Goal: Information Seeking & Learning: Learn about a topic

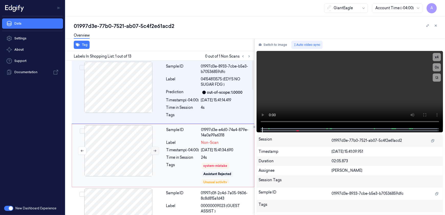
click at [155, 150] on icon at bounding box center [155, 151] width 4 height 4
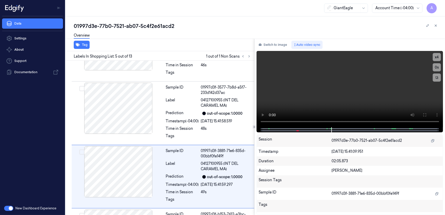
scroll to position [208, 0]
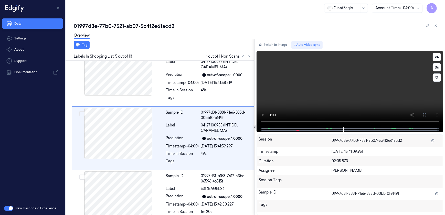
click at [345, 107] on video at bounding box center [350, 89] width 187 height 76
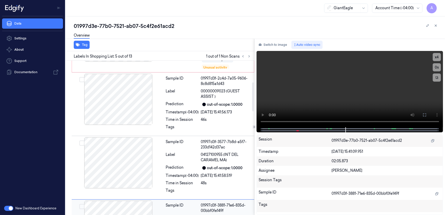
scroll to position [45, 0]
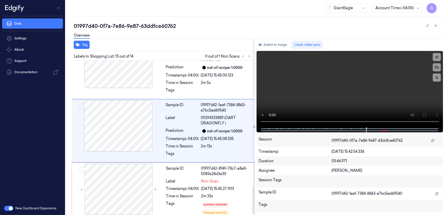
scroll to position [705, 0]
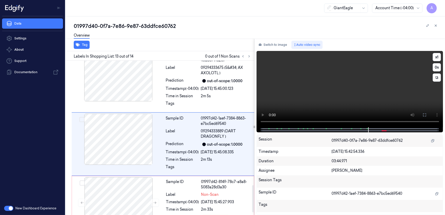
click at [321, 87] on video at bounding box center [350, 89] width 187 height 76
click at [152, 199] on button at bounding box center [155, 203] width 8 height 8
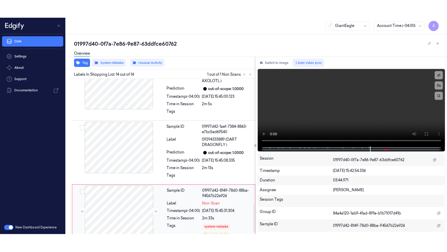
scroll to position [718, 0]
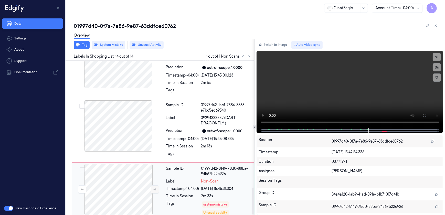
click at [155, 188] on icon at bounding box center [155, 190] width 4 height 4
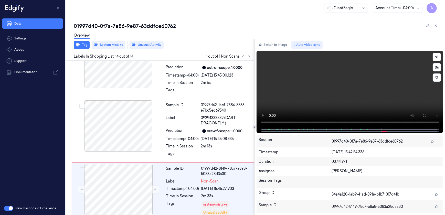
click at [346, 96] on video at bounding box center [350, 89] width 187 height 77
click at [428, 115] on button at bounding box center [425, 115] width 8 height 8
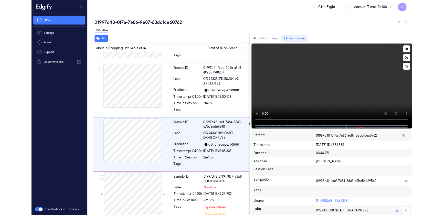
scroll to position [682, 0]
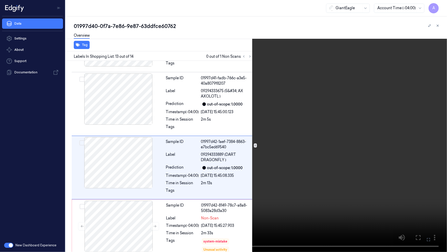
click at [0, 0] on button at bounding box center [0, 0] width 0 height 0
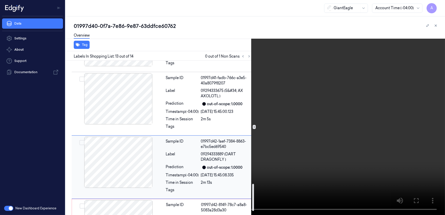
scroll to position [705, 0]
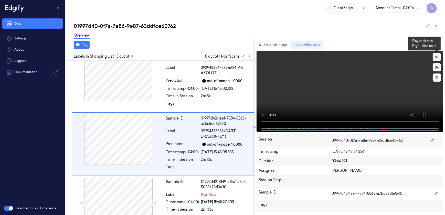
click at [438, 56] on button "x 1" at bounding box center [437, 57] width 8 height 8
click at [438, 56] on button "x 2" at bounding box center [437, 57] width 8 height 8
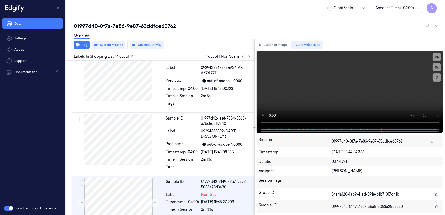
scroll to position [718, 0]
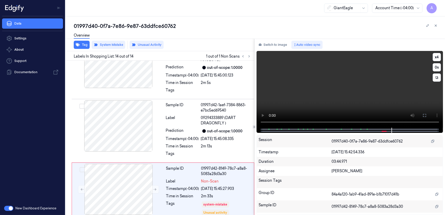
click at [381, 81] on video at bounding box center [350, 89] width 187 height 77
click at [331, 91] on video at bounding box center [350, 89] width 187 height 77
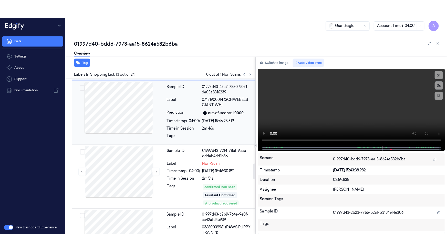
scroll to position [833, 0]
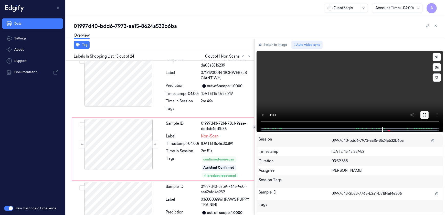
click at [425, 115] on icon at bounding box center [425, 115] width 4 height 4
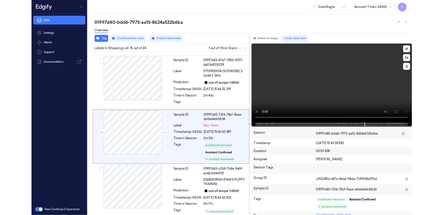
scroll to position [825, 0]
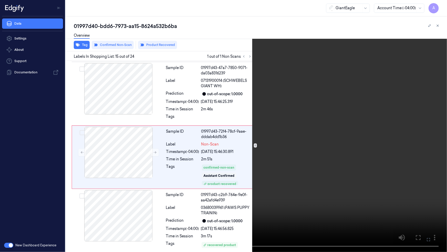
click at [0, 0] on icon at bounding box center [0, 0] width 0 height 0
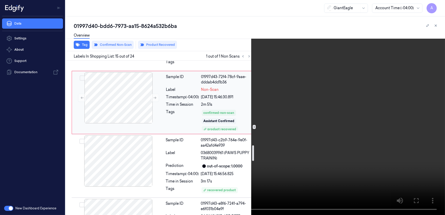
scroll to position [895, 0]
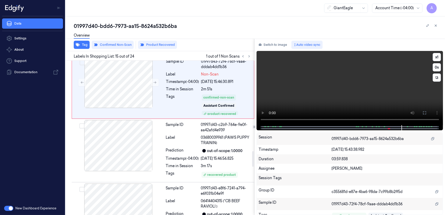
click at [345, 106] on video at bounding box center [350, 88] width 187 height 74
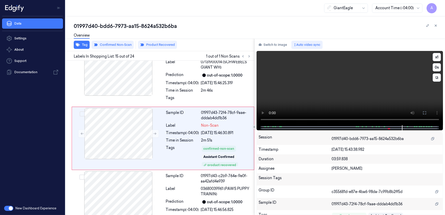
scroll to position [843, 0]
click at [372, 97] on video at bounding box center [350, 88] width 187 height 74
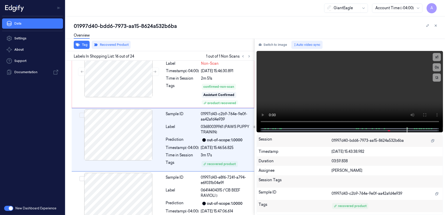
scroll to position [906, 0]
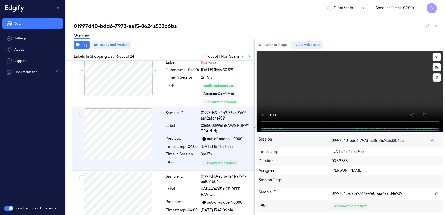
click at [332, 101] on video at bounding box center [350, 89] width 187 height 76
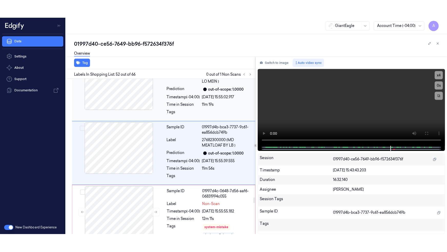
scroll to position [3182, 0]
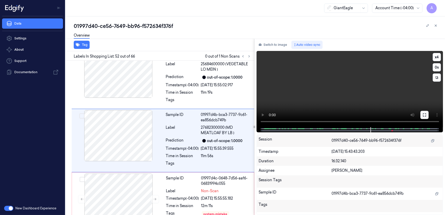
click at [425, 114] on icon at bounding box center [425, 115] width 4 height 4
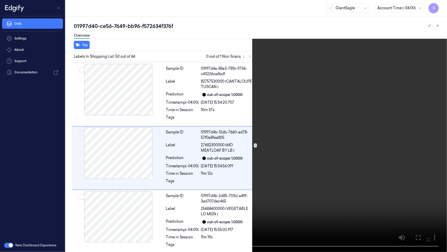
scroll to position [3036, 0]
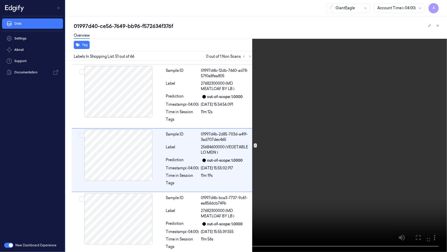
click at [342, 159] on video at bounding box center [223, 126] width 447 height 252
click at [320, 145] on video at bounding box center [223, 126] width 447 height 252
click at [244, 164] on video at bounding box center [223, 126] width 447 height 252
click at [246, 165] on video at bounding box center [223, 126] width 447 height 252
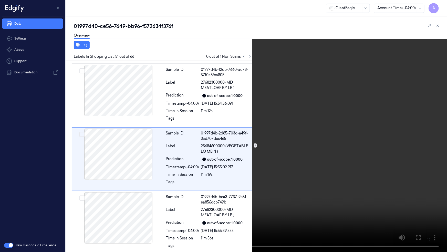
click at [304, 160] on video at bounding box center [223, 126] width 447 height 252
click at [272, 215] on video at bounding box center [223, 126] width 447 height 252
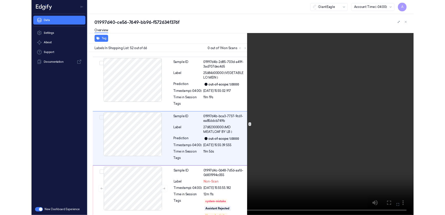
scroll to position [3164, 0]
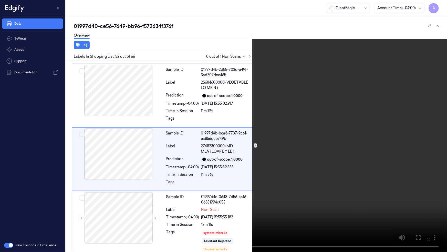
click at [370, 207] on video at bounding box center [223, 126] width 447 height 252
click at [0, 0] on icon at bounding box center [0, 0] width 0 height 0
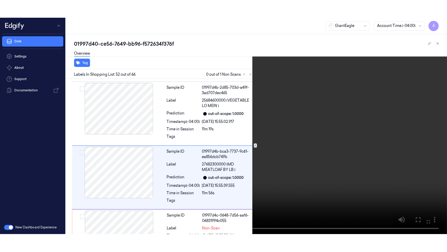
scroll to position [3182, 0]
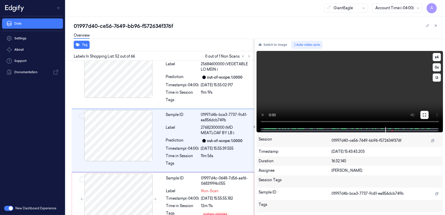
click at [425, 115] on icon at bounding box center [425, 115] width 4 height 4
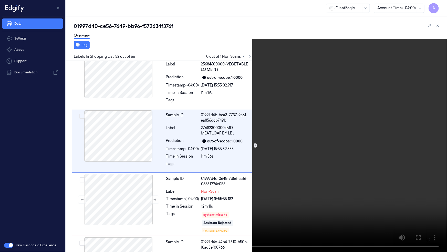
click at [260, 159] on video at bounding box center [223, 126] width 447 height 252
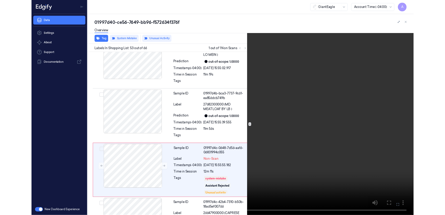
scroll to position [3227, 0]
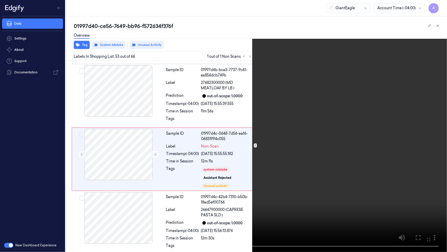
click at [294, 161] on video at bounding box center [223, 126] width 447 height 252
click at [0, 0] on icon at bounding box center [0, 0] width 0 height 0
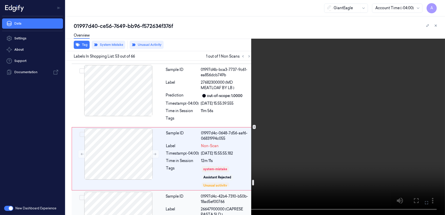
scroll to position [3203, 0]
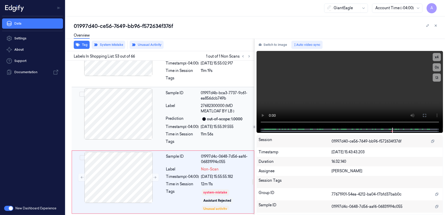
click at [184, 117] on div "Prediction" at bounding box center [182, 119] width 33 height 6
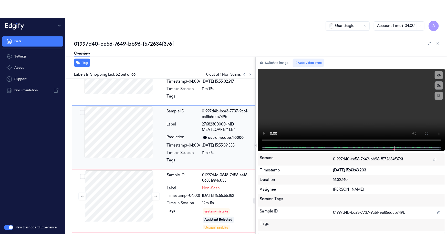
scroll to position [3182, 0]
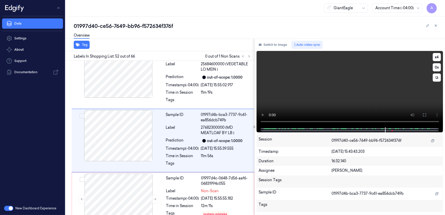
drag, startPoint x: 423, startPoint y: 113, endPoint x: 424, endPoint y: 138, distance: 24.4
click at [423, 113] on icon at bounding box center [425, 115] width 4 height 4
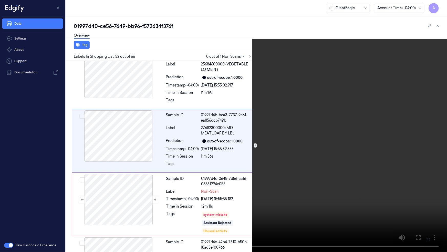
drag, startPoint x: 343, startPoint y: 147, endPoint x: 416, endPoint y: 123, distance: 76.7
click at [343, 147] on video at bounding box center [223, 126] width 447 height 252
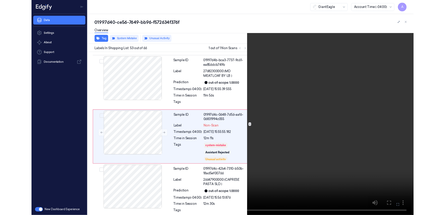
scroll to position [3227, 0]
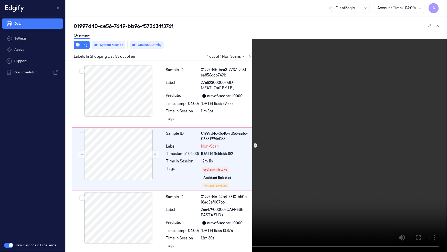
click at [0, 0] on icon at bounding box center [0, 0] width 0 height 0
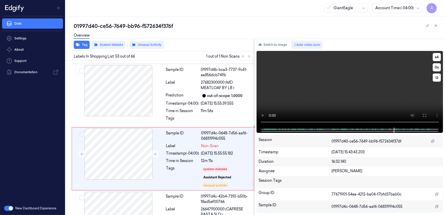
click at [356, 80] on video at bounding box center [350, 89] width 187 height 77
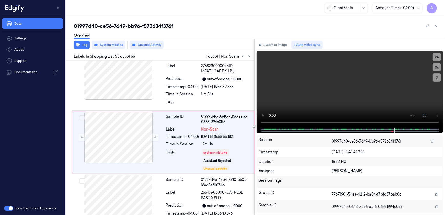
scroll to position [3245, 0]
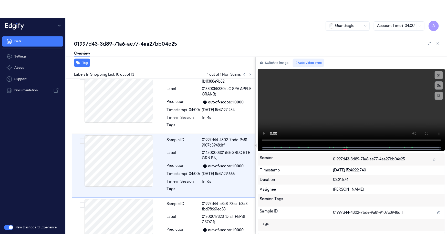
scroll to position [525, 0]
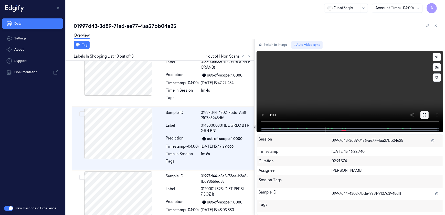
click at [425, 115] on icon at bounding box center [425, 115] width 4 height 4
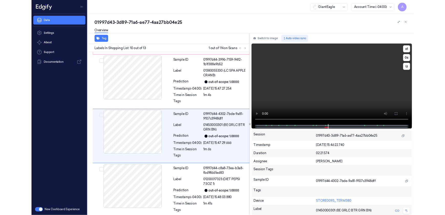
scroll to position [507, 0]
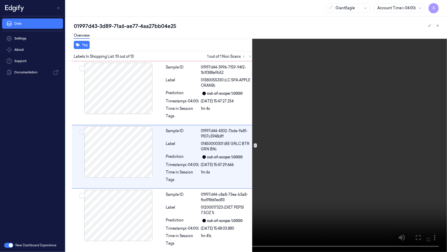
click at [0, 0] on button at bounding box center [0, 0] width 0 height 0
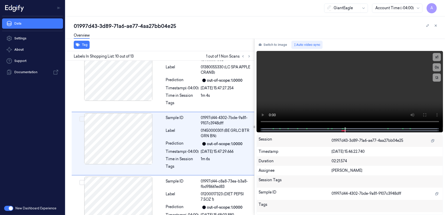
scroll to position [525, 0]
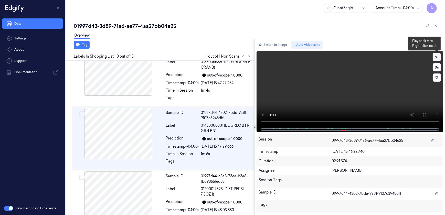
click at [438, 55] on button "x 1" at bounding box center [437, 57] width 8 height 8
click at [437, 58] on button "x 2" at bounding box center [437, 57] width 8 height 8
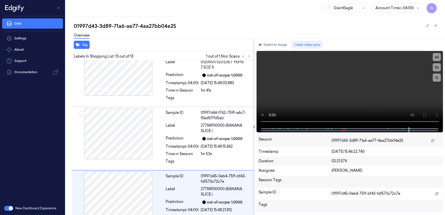
scroll to position [672, 0]
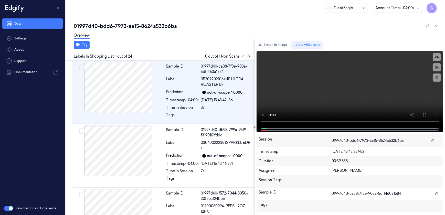
click at [251, 55] on icon at bounding box center [250, 57] width 4 height 4
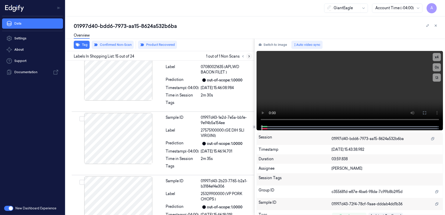
scroll to position [843, 0]
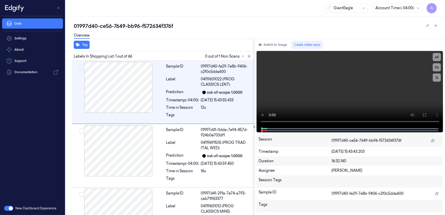
click at [248, 58] on button at bounding box center [249, 56] width 6 height 6
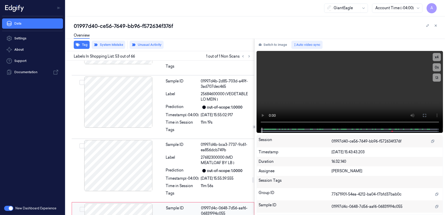
scroll to position [3129, 0]
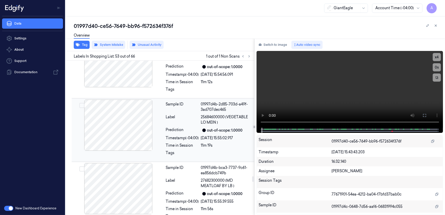
click at [220, 132] on div "Sample ID 01997d4b-2d85-703d-a49f-3ad707dec465 Label 25684600000 (VEGETABLE LO …" at bounding box center [208, 130] width 89 height 61
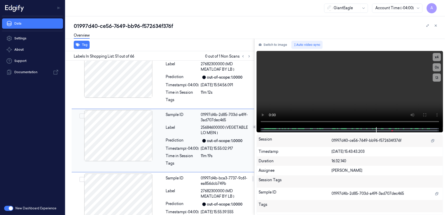
scroll to position [3095, 0]
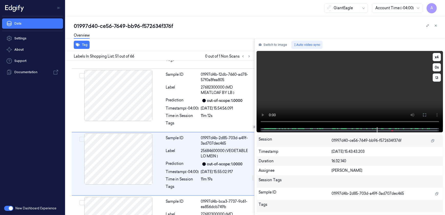
click at [313, 87] on video at bounding box center [350, 89] width 187 height 76
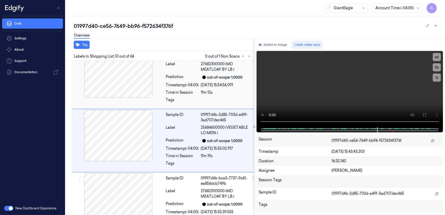
click at [174, 90] on div "Time in Session" at bounding box center [182, 92] width 33 height 5
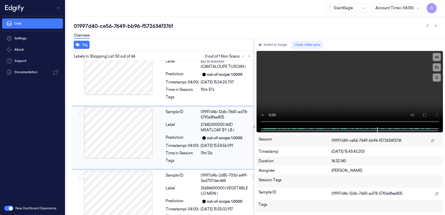
scroll to position [3055, 0]
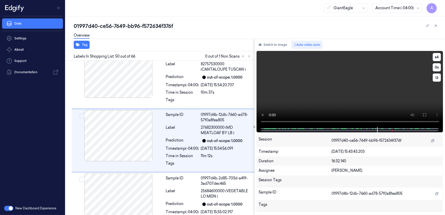
click at [346, 96] on video at bounding box center [350, 89] width 187 height 76
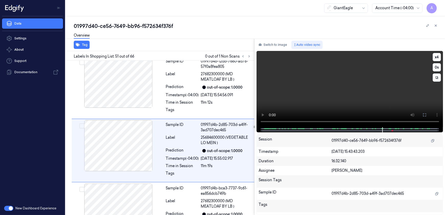
scroll to position [3118, 0]
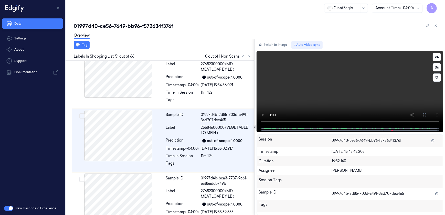
click at [348, 105] on video at bounding box center [350, 89] width 187 height 76
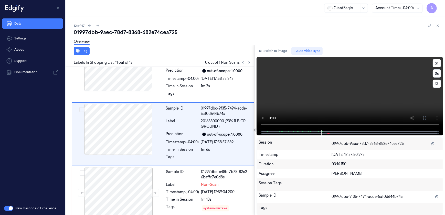
scroll to position [587, 0]
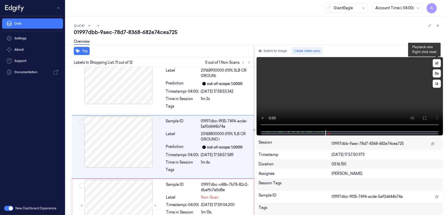
click at [436, 64] on button "x 1" at bounding box center [437, 63] width 8 height 8
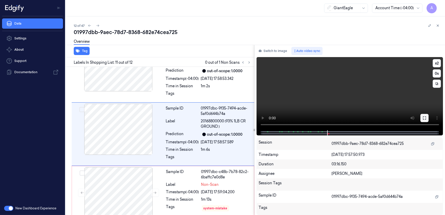
click at [428, 119] on button at bounding box center [425, 118] width 8 height 8
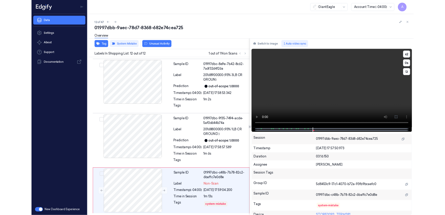
scroll to position [558, 0]
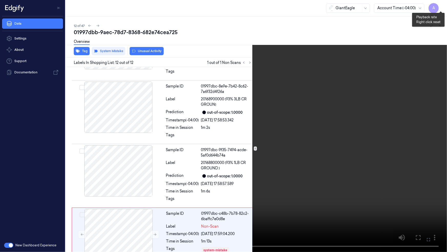
click at [441, 6] on button "x 2" at bounding box center [441, 6] width 8 height 8
click at [0, 0] on icon at bounding box center [0, 0] width 0 height 0
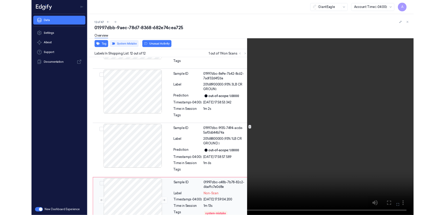
scroll to position [600, 0]
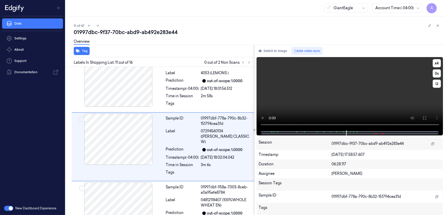
scroll to position [560, 0]
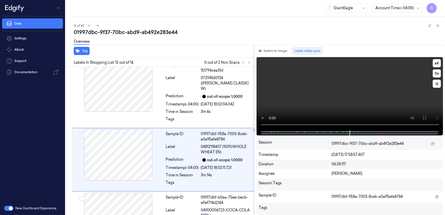
drag, startPoint x: 333, startPoint y: 106, endPoint x: 321, endPoint y: 107, distance: 11.9
click at [321, 107] on video at bounding box center [350, 93] width 187 height 73
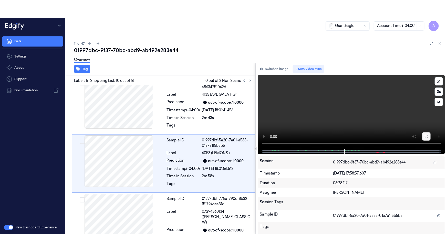
scroll to position [499, 0]
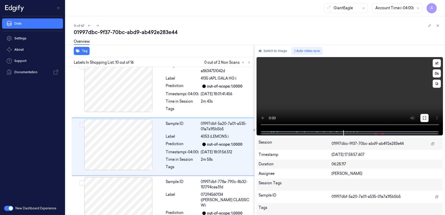
click at [425, 118] on icon at bounding box center [425, 118] width 4 height 4
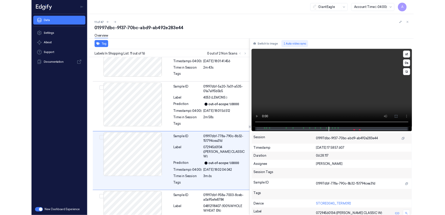
scroll to position [542, 0]
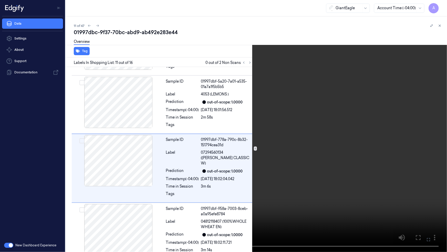
click at [0, 0] on icon at bounding box center [0, 0] width 0 height 0
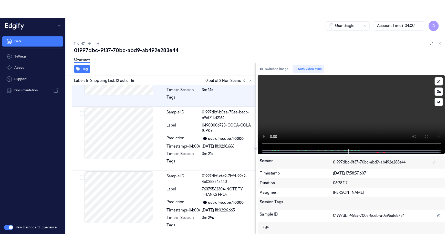
scroll to position [623, 0]
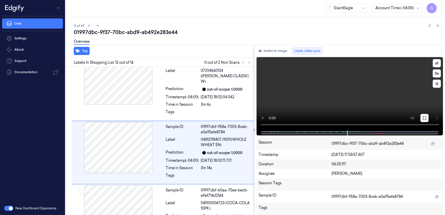
click at [425, 116] on icon at bounding box center [425, 118] width 4 height 4
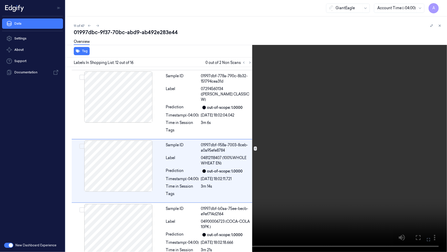
scroll to position [605, 0]
click at [440, 5] on button "x 1" at bounding box center [441, 6] width 8 height 8
click at [440, 5] on button "x 2" at bounding box center [441, 6] width 8 height 8
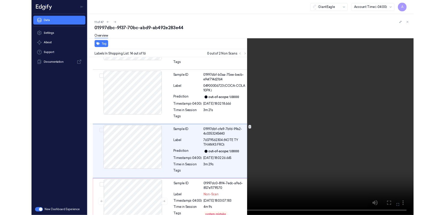
scroll to position [732, 0]
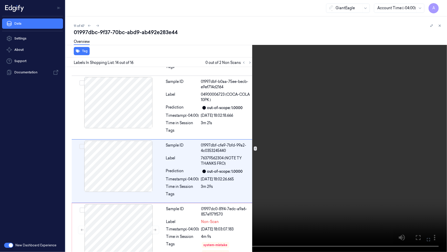
click at [0, 0] on icon at bounding box center [0, 0] width 0 height 0
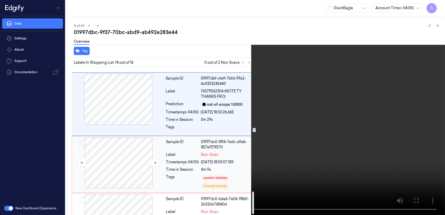
scroll to position [824, 0]
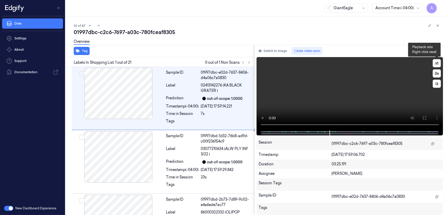
click at [438, 64] on button "x 1" at bounding box center [437, 63] width 8 height 8
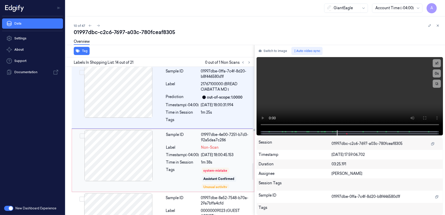
scroll to position [853, 0]
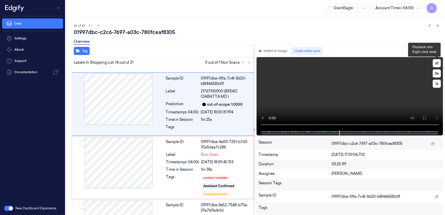
click at [436, 63] on button "x 1" at bounding box center [437, 63] width 8 height 8
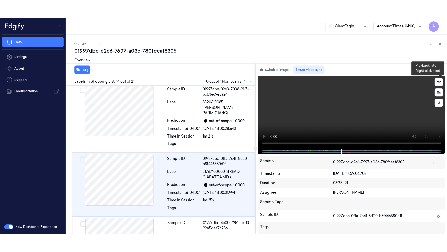
scroll to position [783, 0]
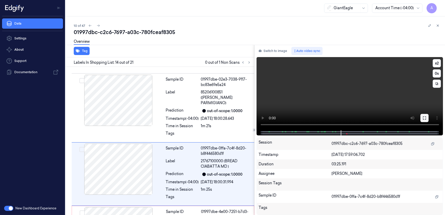
click at [426, 118] on icon at bounding box center [425, 118] width 4 height 4
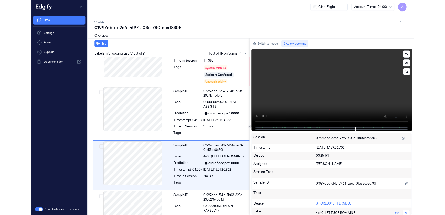
scroll to position [952, 0]
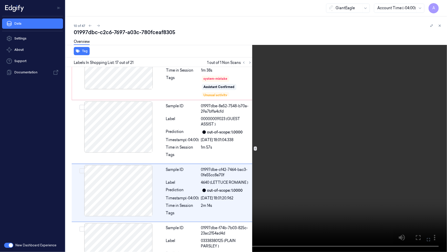
click at [342, 215] on video at bounding box center [223, 126] width 447 height 252
click at [0, 0] on button at bounding box center [0, 0] width 0 height 0
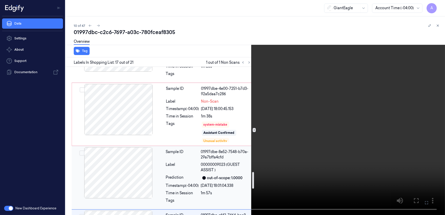
scroll to position [905, 0]
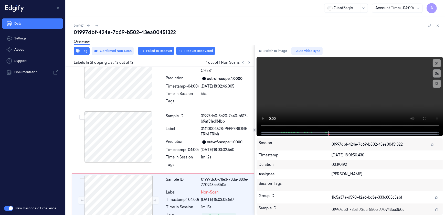
scroll to position [605, 0]
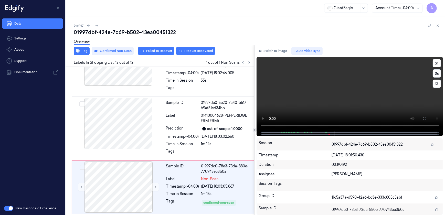
click at [380, 105] on video at bounding box center [350, 94] width 187 height 74
click at [156, 186] on icon at bounding box center [155, 188] width 4 height 4
click at [426, 118] on icon at bounding box center [425, 119] width 4 height 4
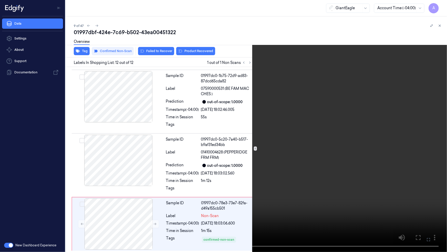
click at [0, 0] on icon at bounding box center [0, 0] width 0 height 0
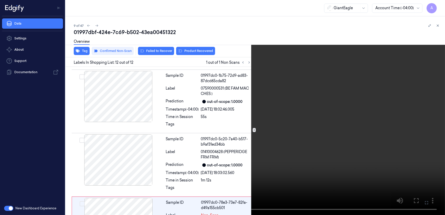
scroll to position [605, 0]
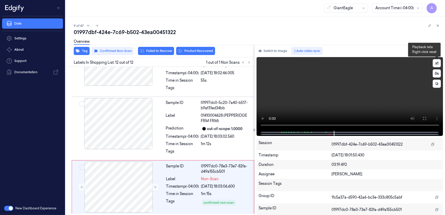
click at [437, 63] on button "x 1" at bounding box center [437, 63] width 8 height 8
click at [437, 63] on button "x 2" at bounding box center [437, 63] width 8 height 8
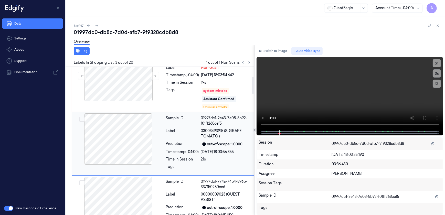
scroll to position [84, 0]
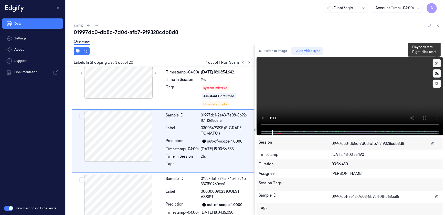
click at [438, 62] on button "x 1" at bounding box center [437, 63] width 8 height 8
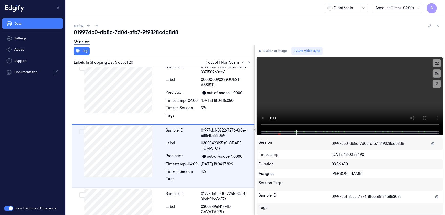
scroll to position [211, 0]
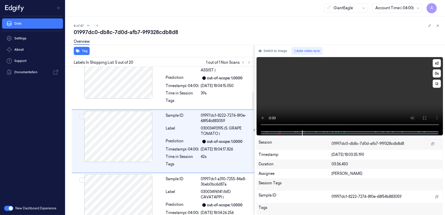
click at [303, 83] on video at bounding box center [350, 93] width 187 height 73
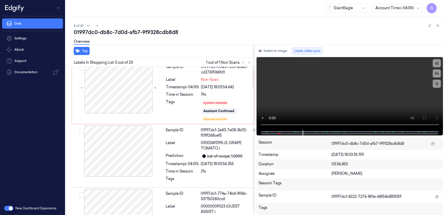
scroll to position [25, 0]
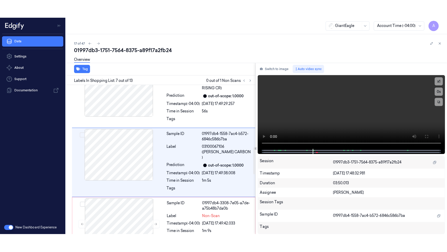
scroll to position [338, 0]
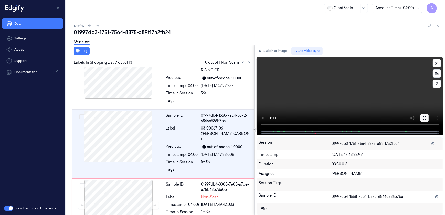
click at [426, 115] on button at bounding box center [425, 118] width 8 height 8
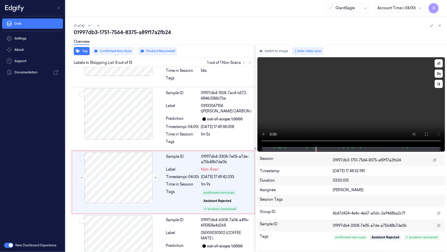
scroll to position [383, 0]
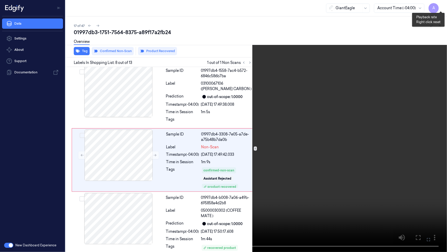
click at [441, 4] on button "x 1" at bounding box center [441, 6] width 8 height 8
click at [441, 4] on button "x 2" at bounding box center [441, 6] width 8 height 8
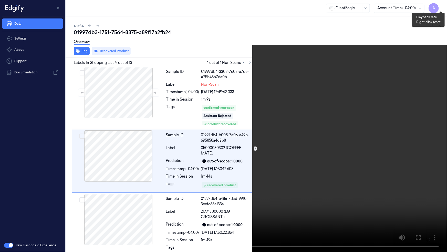
scroll to position [447, 0]
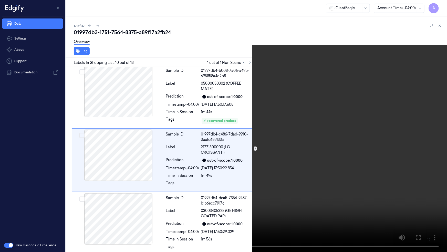
click at [0, 0] on icon at bounding box center [0, 0] width 0 height 0
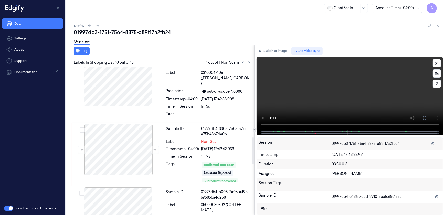
click at [306, 91] on video at bounding box center [350, 93] width 187 height 73
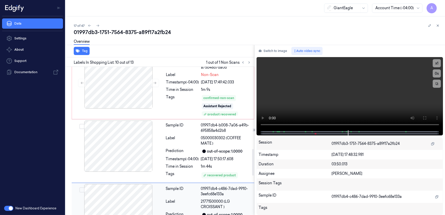
scroll to position [459, 0]
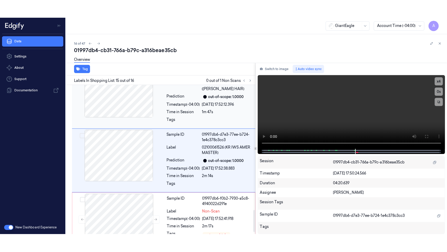
scroll to position [859, 0]
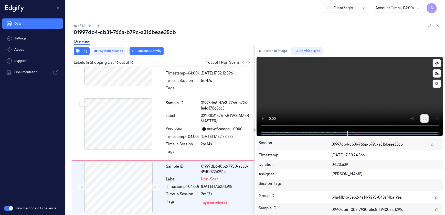
click at [427, 116] on button at bounding box center [425, 119] width 8 height 8
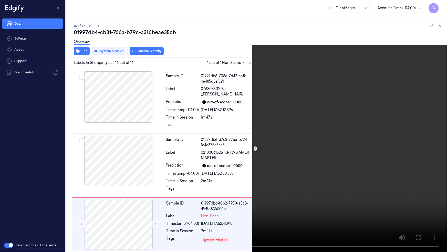
click at [0, 0] on icon at bounding box center [0, 0] width 0 height 0
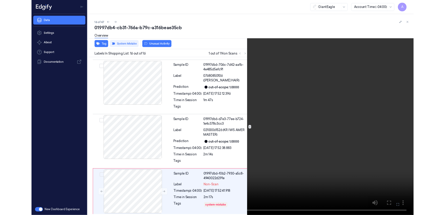
scroll to position [859, 0]
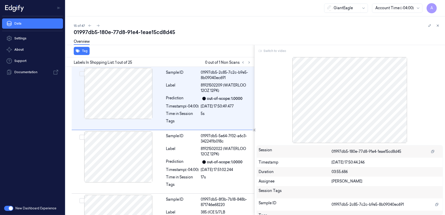
click at [273, 50] on div "Switch to video" at bounding box center [350, 51] width 187 height 8
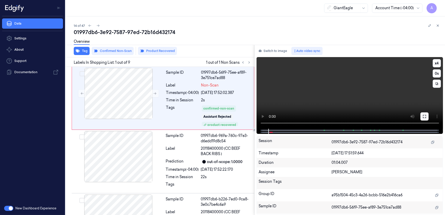
click at [423, 116] on icon at bounding box center [425, 117] width 4 height 4
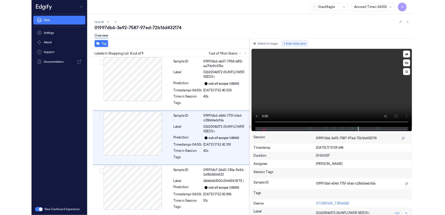
scroll to position [382, 0]
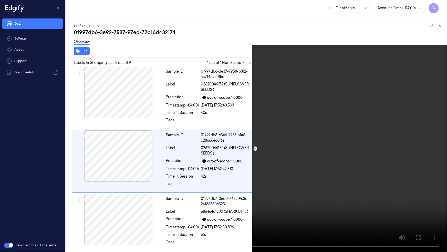
click at [394, 212] on video at bounding box center [223, 126] width 447 height 252
click at [0, 0] on button at bounding box center [0, 0] width 0 height 0
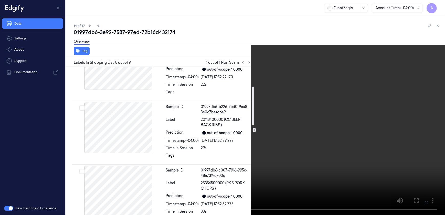
scroll to position [0, 0]
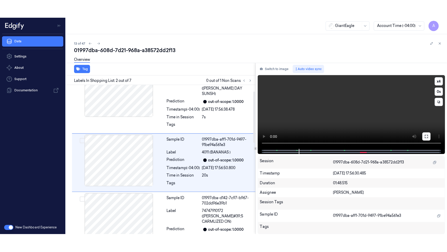
scroll to position [18, 0]
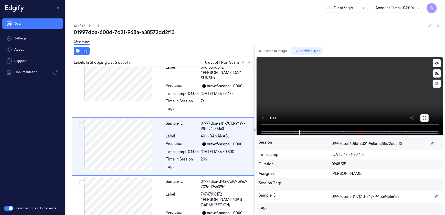
click at [428, 120] on button at bounding box center [425, 118] width 8 height 8
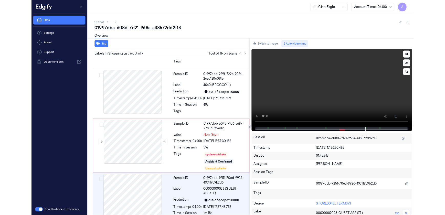
scroll to position [245, 0]
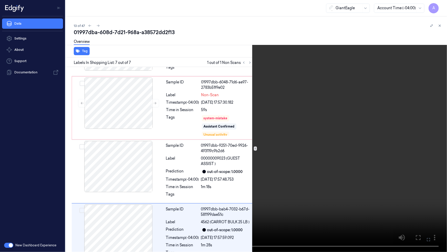
drag, startPoint x: 431, startPoint y: 241, endPoint x: 420, endPoint y: 211, distance: 31.9
click at [0, 0] on icon at bounding box center [0, 0] width 0 height 0
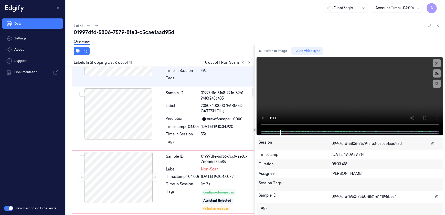
scroll to position [368, 0]
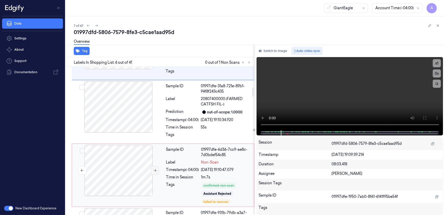
click at [156, 172] on button at bounding box center [155, 171] width 8 height 8
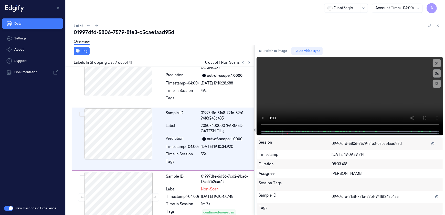
scroll to position [338, 0]
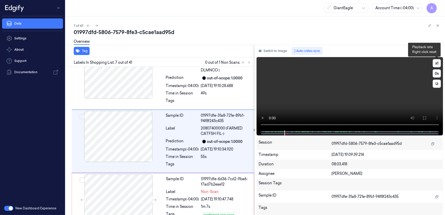
click at [436, 60] on button "x 1" at bounding box center [437, 63] width 8 height 8
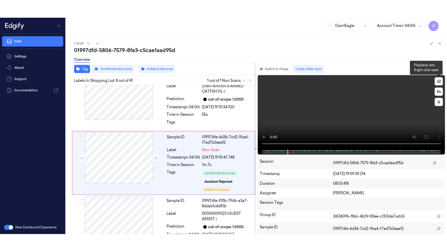
scroll to position [402, 0]
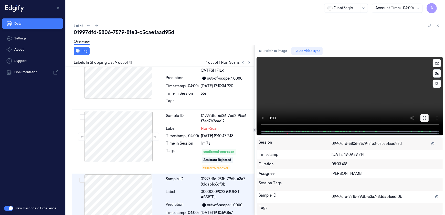
click at [422, 116] on button at bounding box center [425, 118] width 8 height 8
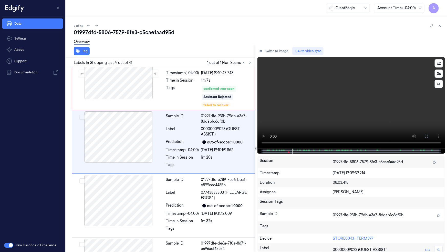
scroll to position [447, 0]
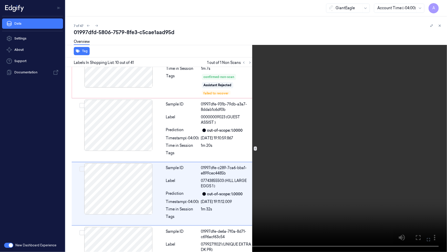
click at [0, 0] on button at bounding box center [0, 0] width 0 height 0
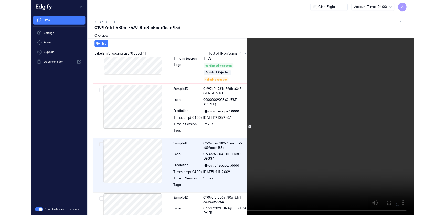
scroll to position [510, 0]
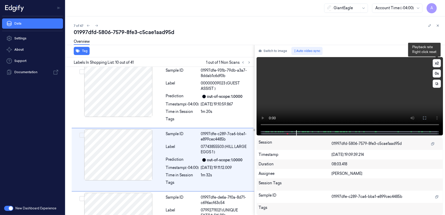
click at [436, 63] on button "x 2" at bounding box center [437, 63] width 8 height 8
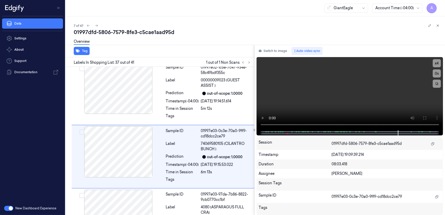
scroll to position [2216, 0]
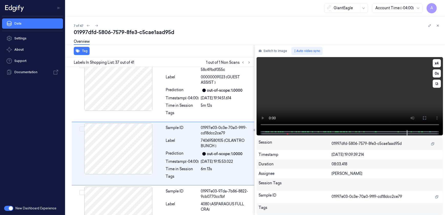
click at [348, 107] on video at bounding box center [350, 93] width 187 height 73
drag, startPoint x: 281, startPoint y: 97, endPoint x: 286, endPoint y: 104, distance: 8.2
click at [281, 97] on video at bounding box center [350, 93] width 187 height 73
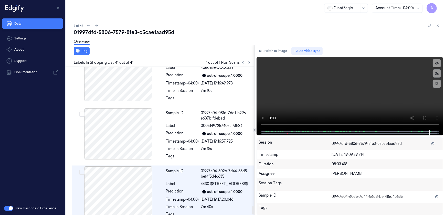
scroll to position [2419, 0]
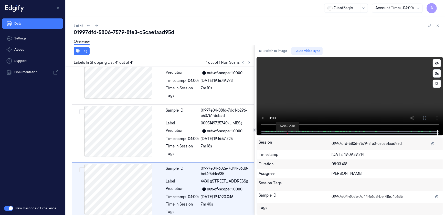
click at [288, 134] on span at bounding box center [288, 134] width 1 height 3
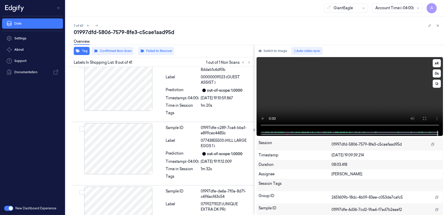
scroll to position [402, 0]
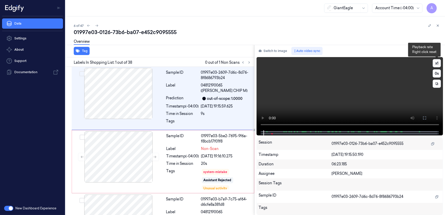
click at [436, 64] on button "x 1" at bounding box center [437, 63] width 8 height 8
click at [436, 64] on button "x 2" at bounding box center [437, 63] width 8 height 8
drag, startPoint x: 425, startPoint y: 115, endPoint x: 425, endPoint y: 138, distance: 23.1
click at [425, 115] on button at bounding box center [425, 118] width 8 height 8
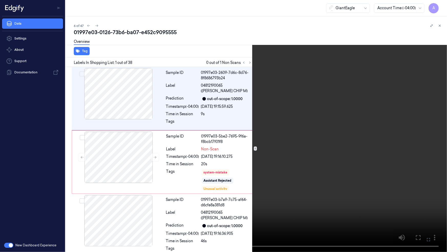
drag, startPoint x: 428, startPoint y: 240, endPoint x: 428, endPoint y: 215, distance: 24.9
click at [0, 0] on icon at bounding box center [0, 0] width 0 height 0
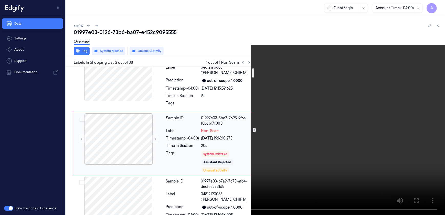
scroll to position [20, 0]
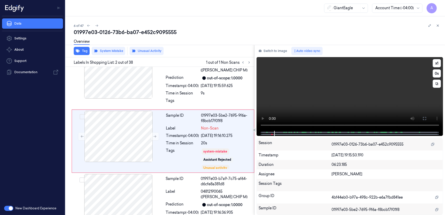
click at [365, 95] on video at bounding box center [350, 94] width 187 height 74
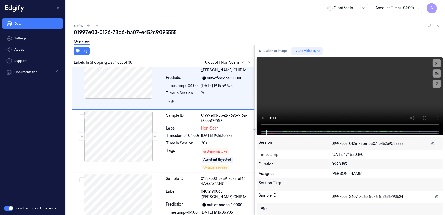
scroll to position [0, 0]
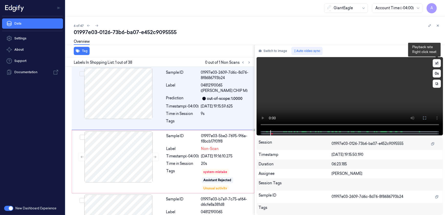
click at [436, 64] on button "x 1" at bounding box center [437, 63] width 8 height 8
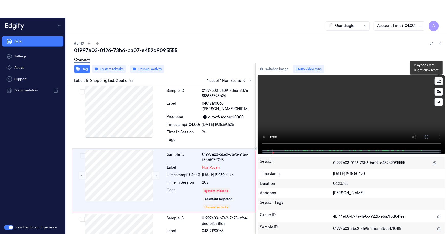
scroll to position [20, 0]
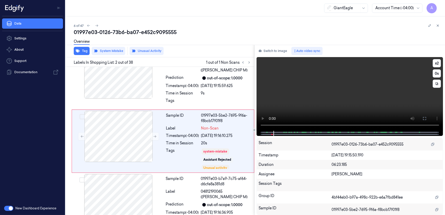
click at [344, 95] on video at bounding box center [350, 94] width 187 height 74
click at [402, 89] on video at bounding box center [350, 94] width 187 height 74
click at [424, 115] on button at bounding box center [425, 119] width 8 height 8
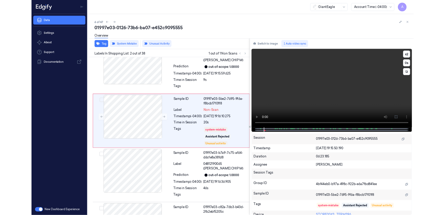
scroll to position [3, 0]
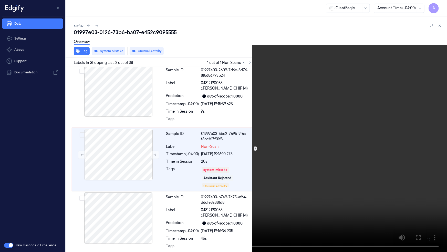
drag, startPoint x: 426, startPoint y: 237, endPoint x: 422, endPoint y: 208, distance: 28.4
click at [0, 0] on icon at bounding box center [0, 0] width 0 height 0
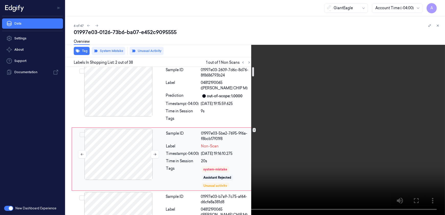
scroll to position [26, 0]
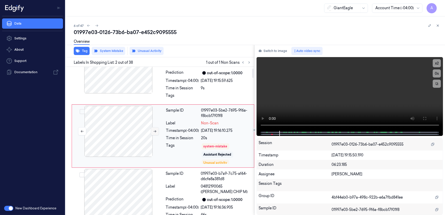
click at [155, 133] on button at bounding box center [155, 131] width 8 height 8
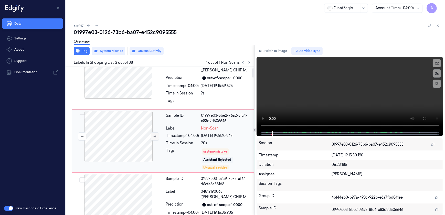
click at [152, 137] on button at bounding box center [155, 136] width 8 height 8
click at [347, 110] on video at bounding box center [350, 94] width 187 height 74
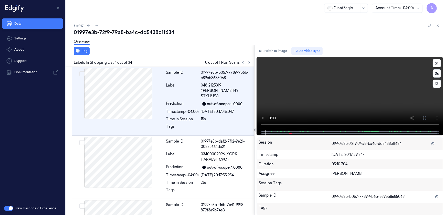
click at [283, 131] on div at bounding box center [350, 132] width 176 height 5
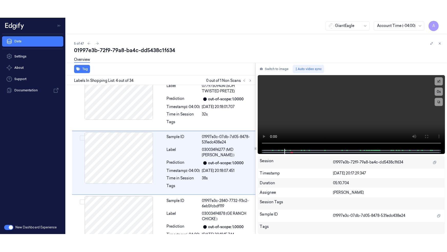
scroll to position [148, 0]
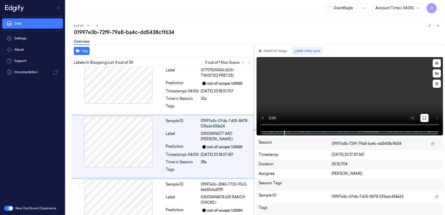
click at [426, 121] on button at bounding box center [425, 118] width 8 height 8
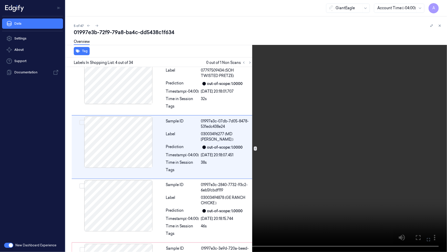
drag, startPoint x: 339, startPoint y: 168, endPoint x: 378, endPoint y: 151, distance: 42.4
click at [339, 168] on video at bounding box center [223, 126] width 447 height 252
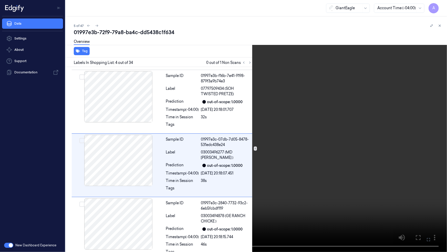
click at [323, 169] on video at bounding box center [223, 126] width 447 height 252
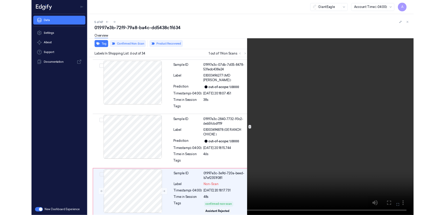
scroll to position [256, 0]
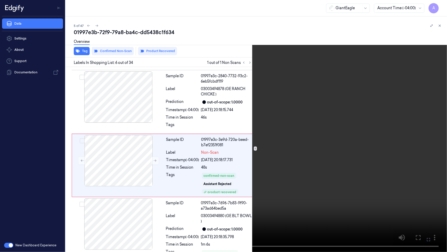
click at [0, 0] on icon at bounding box center [0, 0] width 0 height 0
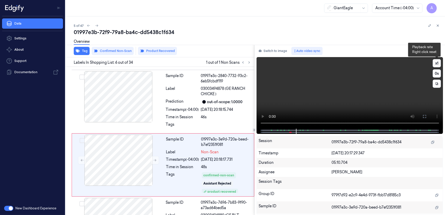
click at [435, 65] on button "x 1" at bounding box center [437, 63] width 8 height 8
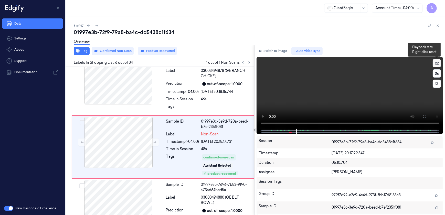
click at [435, 65] on button "x 2" at bounding box center [437, 63] width 8 height 8
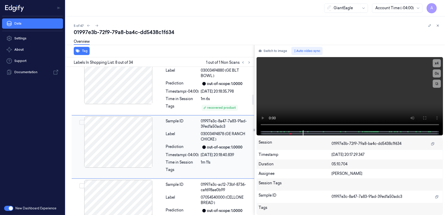
scroll to position [402, 0]
click at [336, 100] on video at bounding box center [350, 93] width 187 height 73
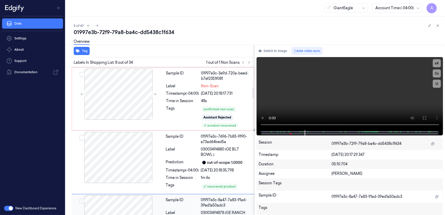
scroll to position [308, 0]
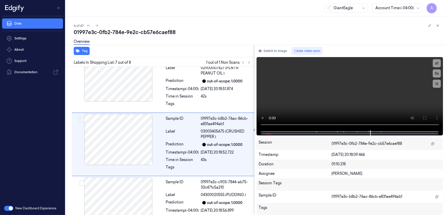
scroll to position [338, 0]
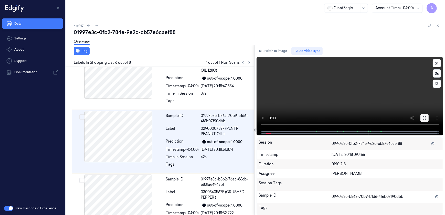
click at [425, 118] on icon at bounding box center [425, 118] width 4 height 4
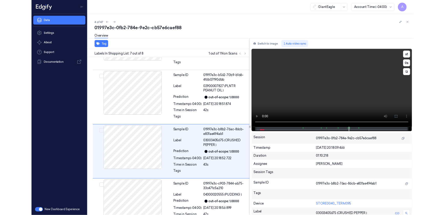
scroll to position [319, 0]
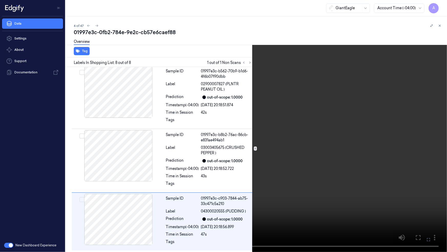
click at [0, 0] on button at bounding box center [0, 0] width 0 height 0
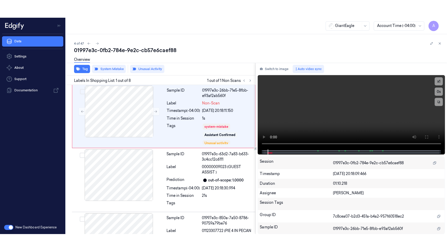
scroll to position [0, 0]
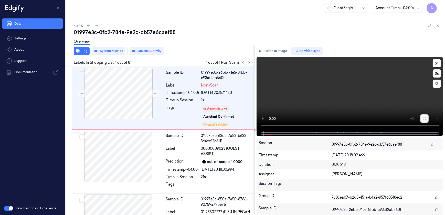
click at [424, 120] on icon at bounding box center [424, 118] width 3 height 3
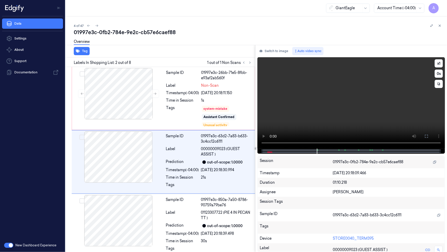
scroll to position [2, 0]
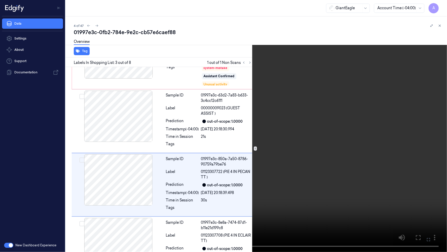
click at [0, 0] on icon at bounding box center [0, 0] width 0 height 0
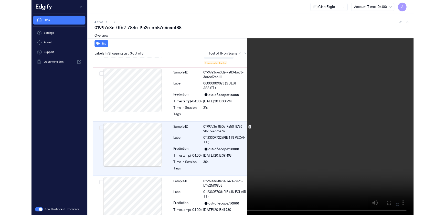
scroll to position [66, 0]
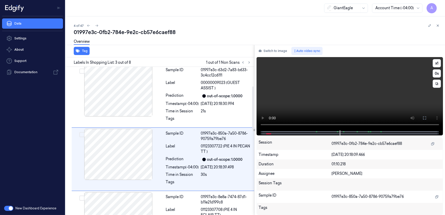
click at [312, 108] on video at bounding box center [350, 93] width 187 height 73
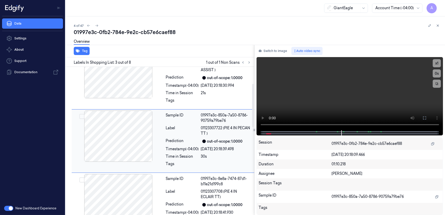
scroll to position [0, 0]
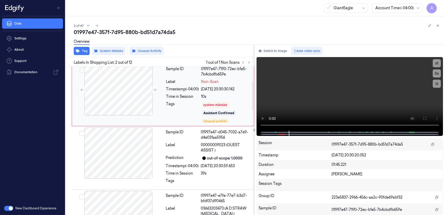
scroll to position [90, 0]
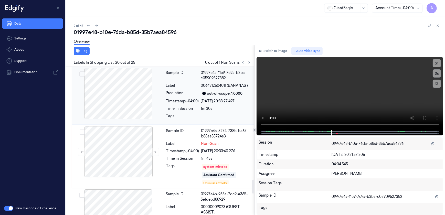
scroll to position [1207, 0]
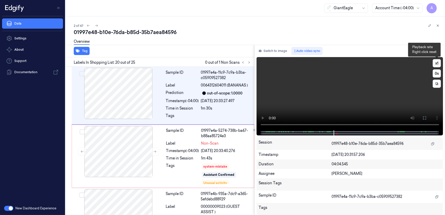
click at [436, 63] on button "x 1" at bounding box center [437, 63] width 8 height 8
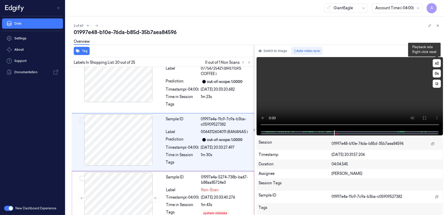
click at [436, 63] on button "x 2" at bounding box center [437, 63] width 8 height 8
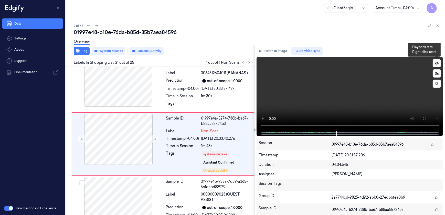
scroll to position [1222, 0]
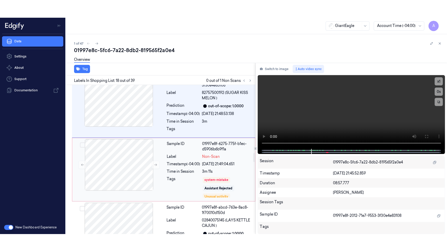
scroll to position [1130, 0]
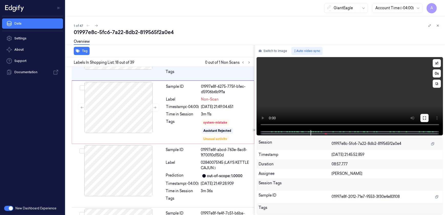
click at [427, 119] on icon at bounding box center [425, 118] width 4 height 4
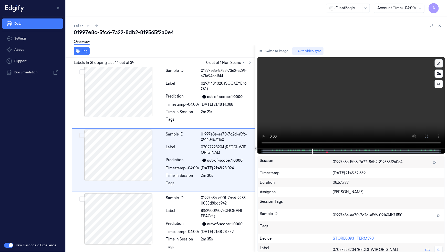
scroll to position [764, 0]
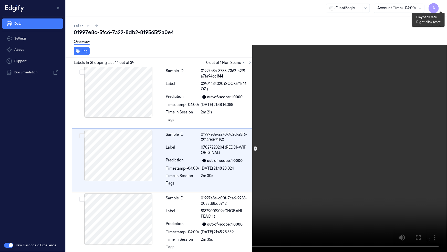
click at [441, 5] on button "x 1" at bounding box center [441, 6] width 8 height 8
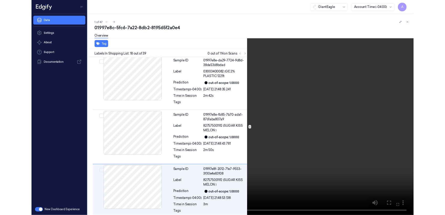
scroll to position [1018, 0]
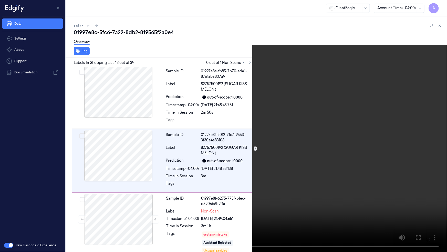
click at [0, 0] on icon at bounding box center [0, 0] width 0 height 0
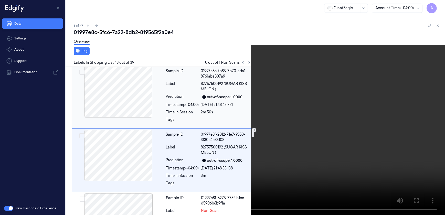
scroll to position [1112, 0]
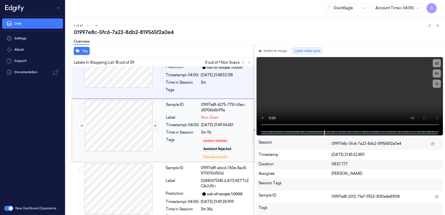
click at [155, 126] on icon at bounding box center [155, 126] width 4 height 4
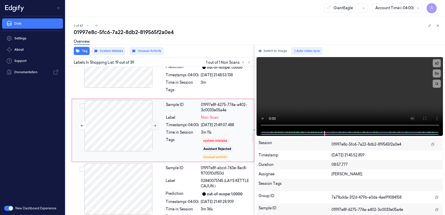
scroll to position [1100, 0]
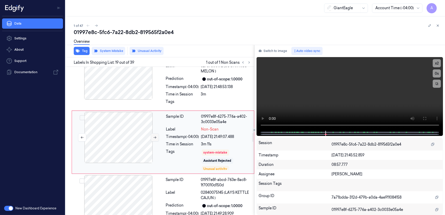
click at [157, 138] on icon at bounding box center [155, 138] width 4 height 4
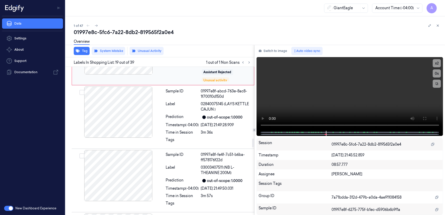
scroll to position [1216, 0]
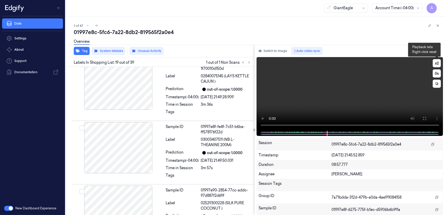
click at [433, 64] on button "x 2" at bounding box center [437, 63] width 8 height 8
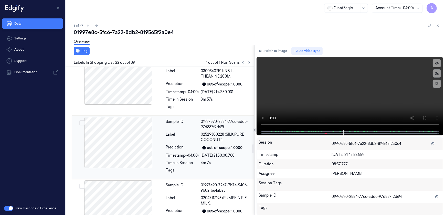
scroll to position [1290, 0]
